Goal: Find specific page/section: Find specific page/section

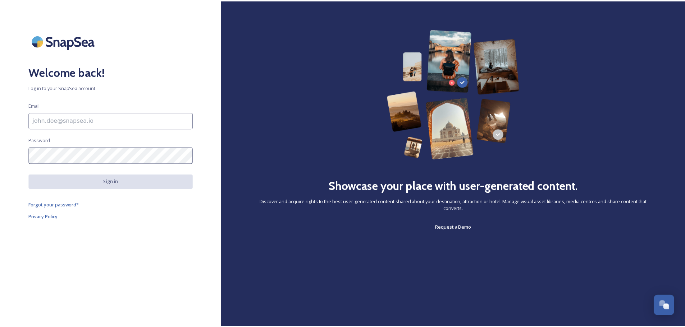
scroll to position [2818, 0]
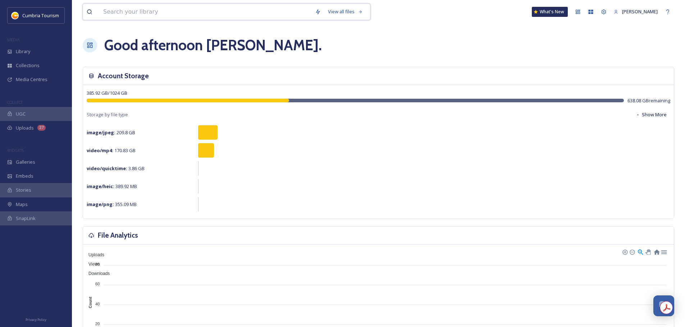
click at [204, 9] on input at bounding box center [206, 12] width 212 height 16
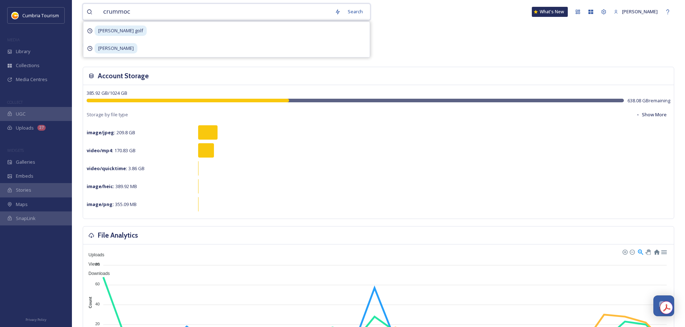
type input "crummock"
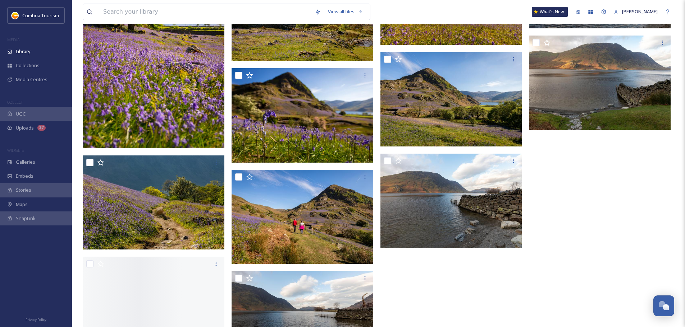
scroll to position [2166, 0]
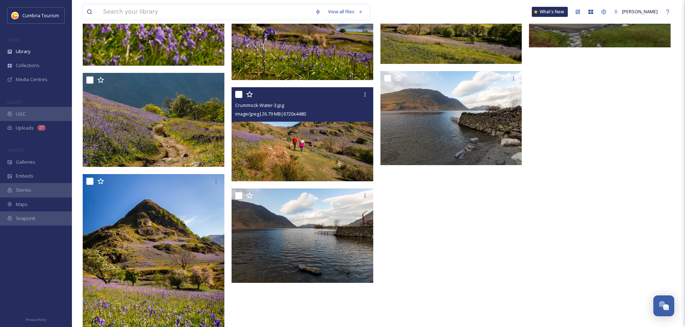
click at [303, 158] on img at bounding box center [302, 134] width 142 height 95
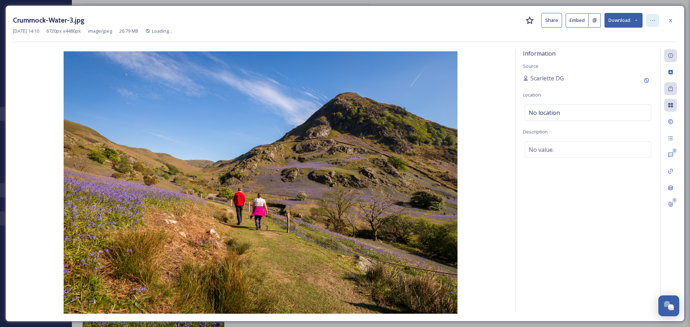
click at [652, 19] on icon at bounding box center [653, 21] width 6 height 6
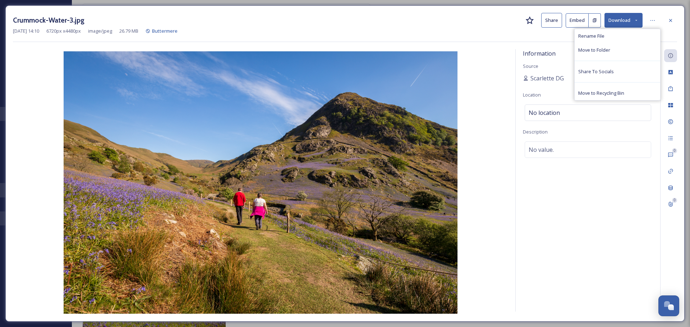
click at [617, 217] on div "Information Source [PERSON_NAME] Location No location Description No value." at bounding box center [588, 180] width 144 height 263
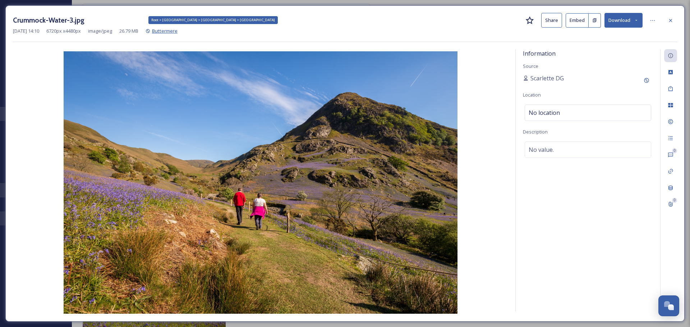
click at [178, 30] on span "Buttermere" at bounding box center [165, 31] width 26 height 6
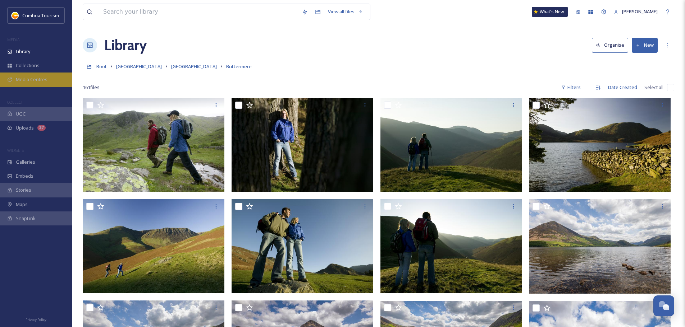
click at [63, 73] on div "Media Centres" at bounding box center [36, 80] width 72 height 14
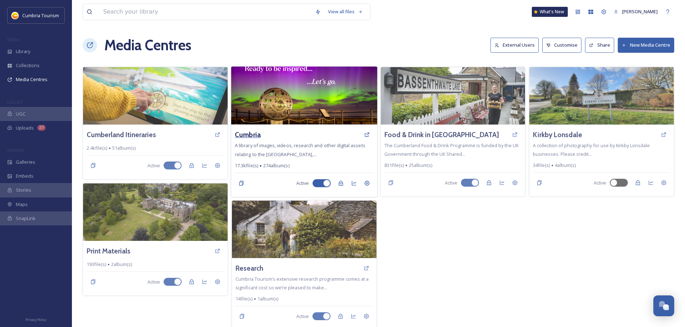
click at [257, 138] on h3 "Cumbria" at bounding box center [248, 135] width 26 height 10
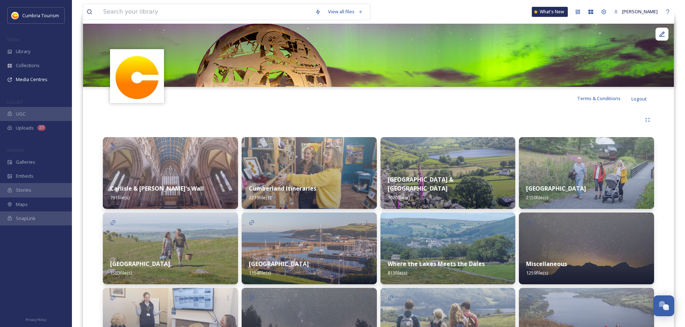
scroll to position [180, 0]
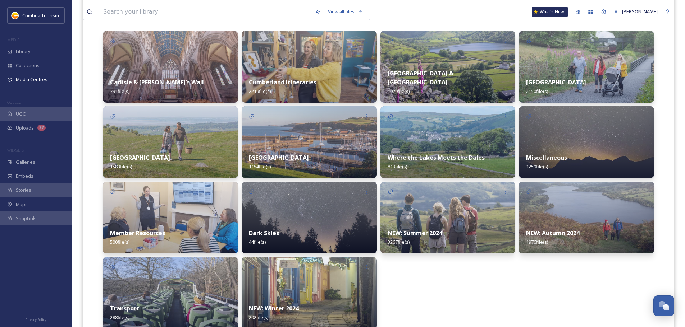
click at [298, 156] on strong "[GEOGRAPHIC_DATA]" at bounding box center [279, 158] width 60 height 8
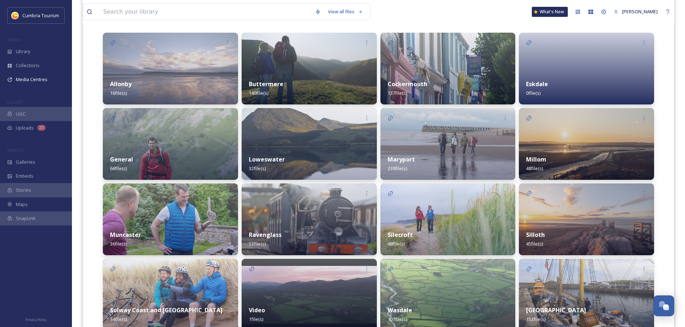
scroll to position [180, 0]
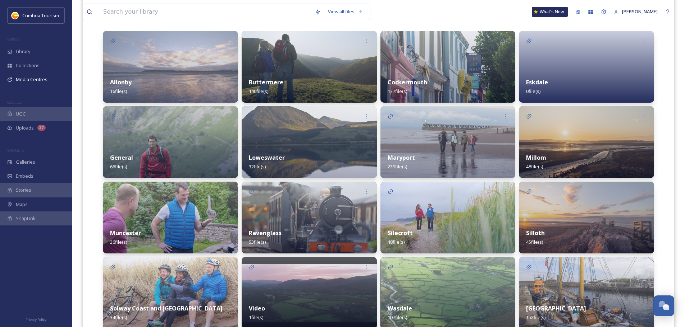
click at [272, 81] on strong "Buttermere" at bounding box center [266, 82] width 34 height 8
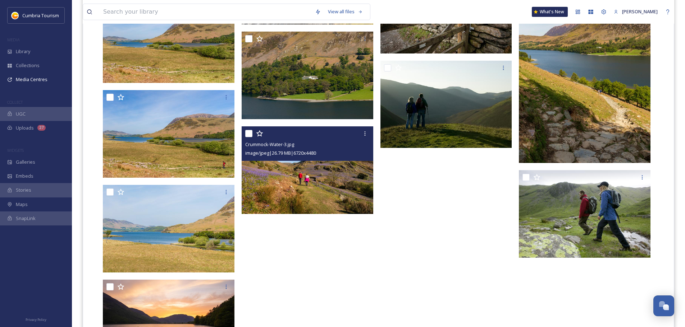
scroll to position [3708, 0]
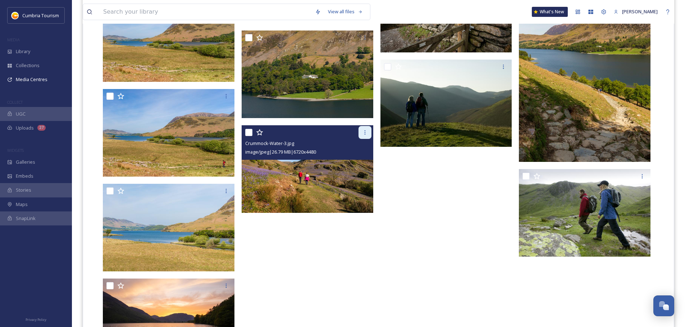
click at [367, 133] on icon at bounding box center [365, 133] width 6 height 6
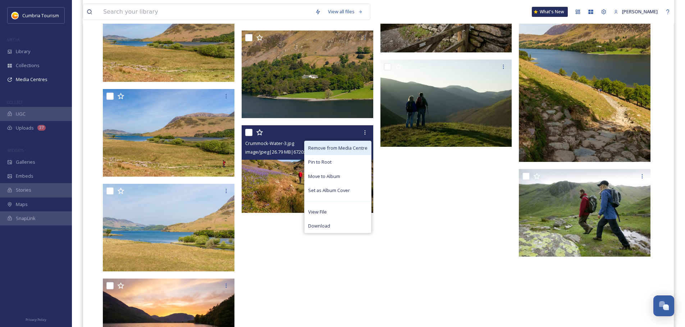
click at [346, 148] on span "Remove from Media Centre" at bounding box center [337, 148] width 59 height 7
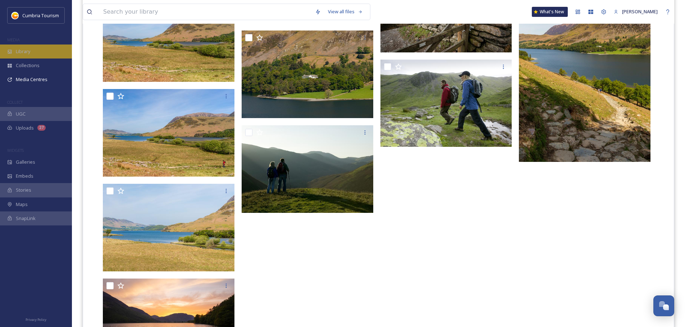
click at [24, 57] on div "Library" at bounding box center [36, 52] width 72 height 14
